Goal: Task Accomplishment & Management: Use online tool/utility

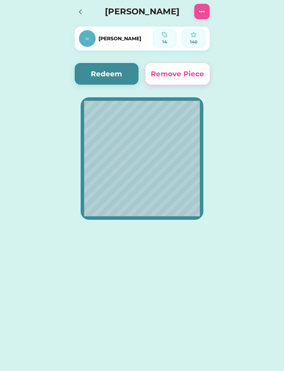
click at [89, 40] on img at bounding box center [87, 38] width 17 height 17
click at [162, 37] on img at bounding box center [165, 35] width 6 height 6
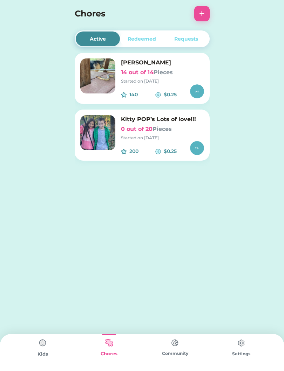
click at [42, 344] on img at bounding box center [43, 343] width 14 height 14
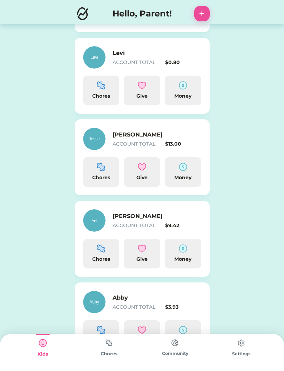
scroll to position [203, 0]
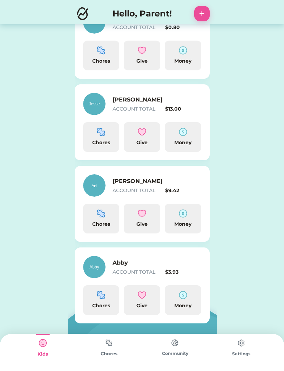
click at [102, 296] on img at bounding box center [101, 295] width 8 height 8
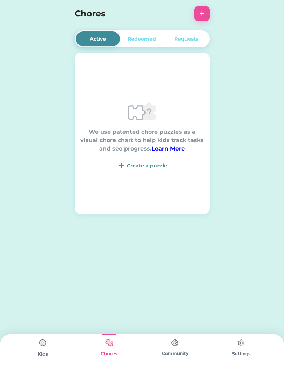
click at [156, 159] on div "We use patented chore puzzles as a visual chore chart to help kids track tasks …" at bounding box center [142, 133] width 135 height 73
click at [148, 167] on div "Create a puzzle" at bounding box center [147, 165] width 40 height 7
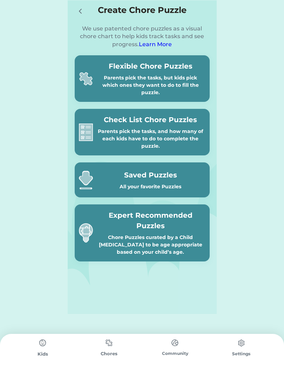
click at [171, 79] on div "Parents pick the tasks, but kids pick which ones they want to do to fill the pu…" at bounding box center [151, 85] width 110 height 22
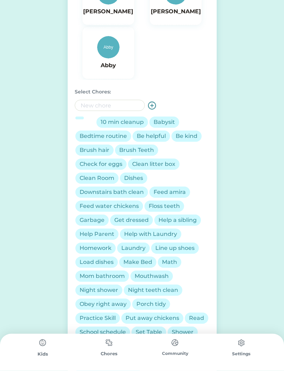
scroll to position [182, 0]
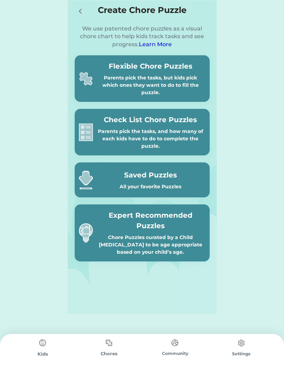
click at [40, 336] on img at bounding box center [43, 343] width 14 height 14
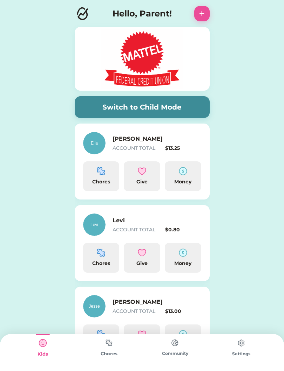
click at [119, 369] on div "Chores" at bounding box center [109, 352] width 66 height 37
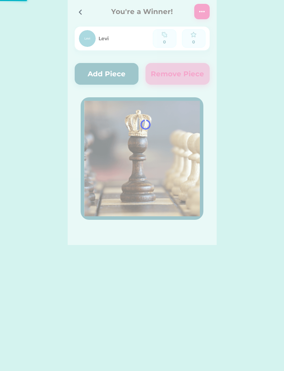
click at [81, 15] on icon at bounding box center [80, 12] width 8 height 8
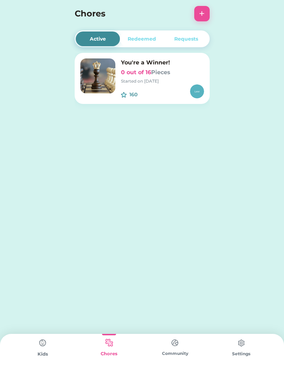
click at [112, 84] on img at bounding box center [97, 76] width 35 height 35
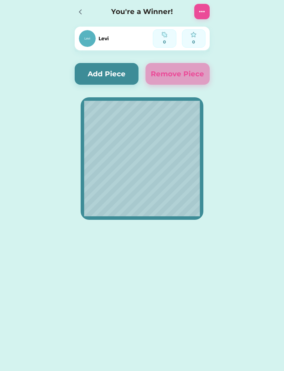
click at [92, 76] on button "Add Piece" at bounding box center [107, 74] width 64 height 22
